Goal: Task Accomplishment & Management: Manage account settings

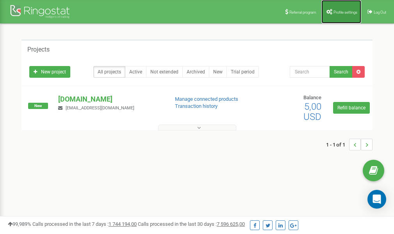
click at [336, 13] on span "Profile settings" at bounding box center [346, 12] width 24 height 4
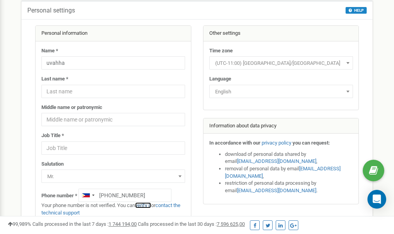
click at [149, 206] on link "verify it" at bounding box center [143, 205] width 16 height 6
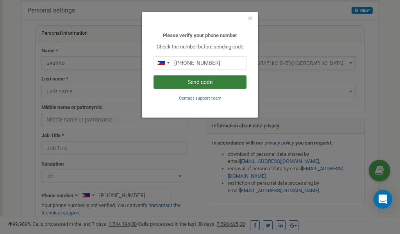
click at [206, 83] on button "Send code" at bounding box center [200, 81] width 93 height 13
